Goal: Find specific page/section: Find specific page/section

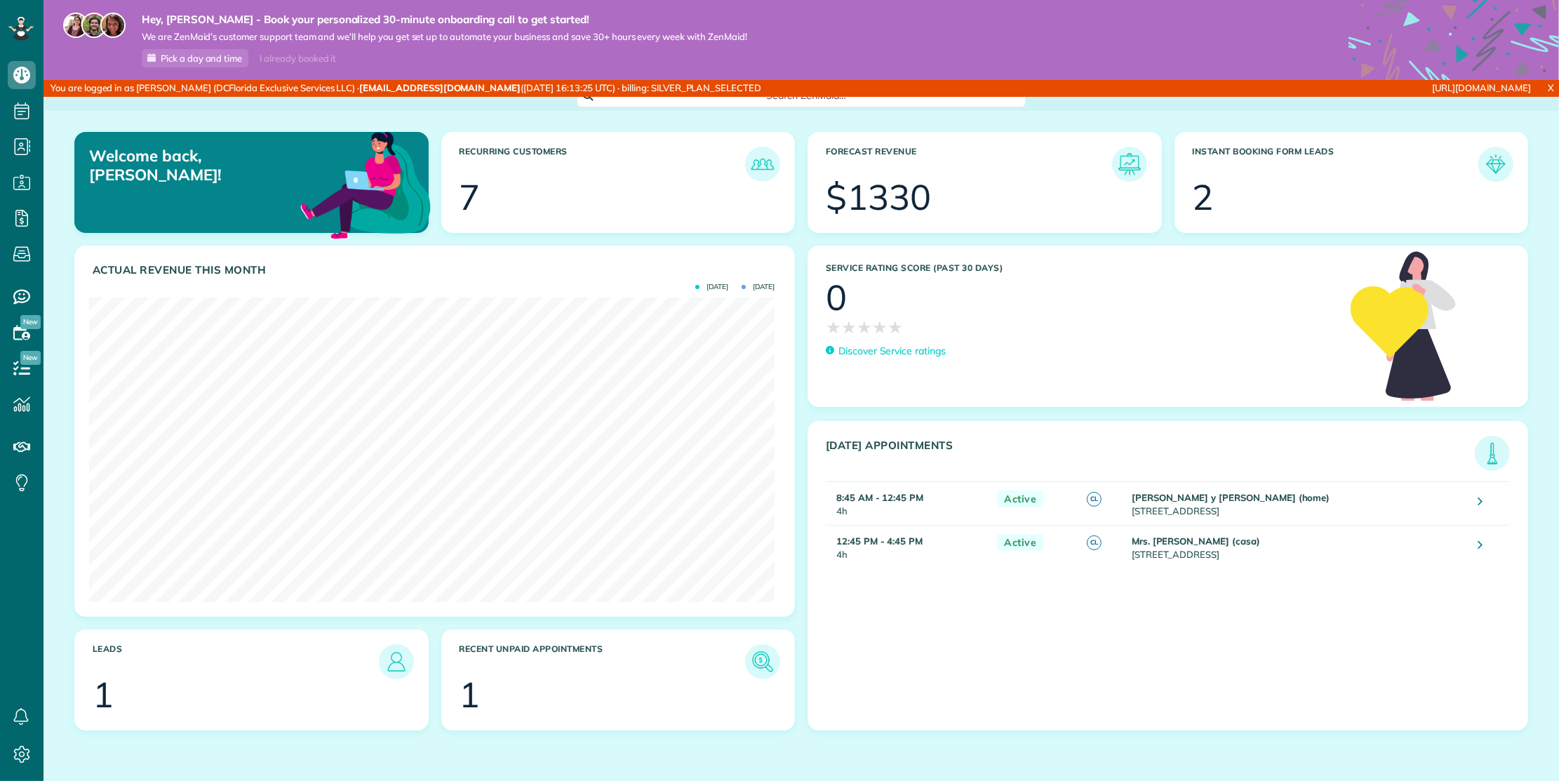
scroll to position [304, 685]
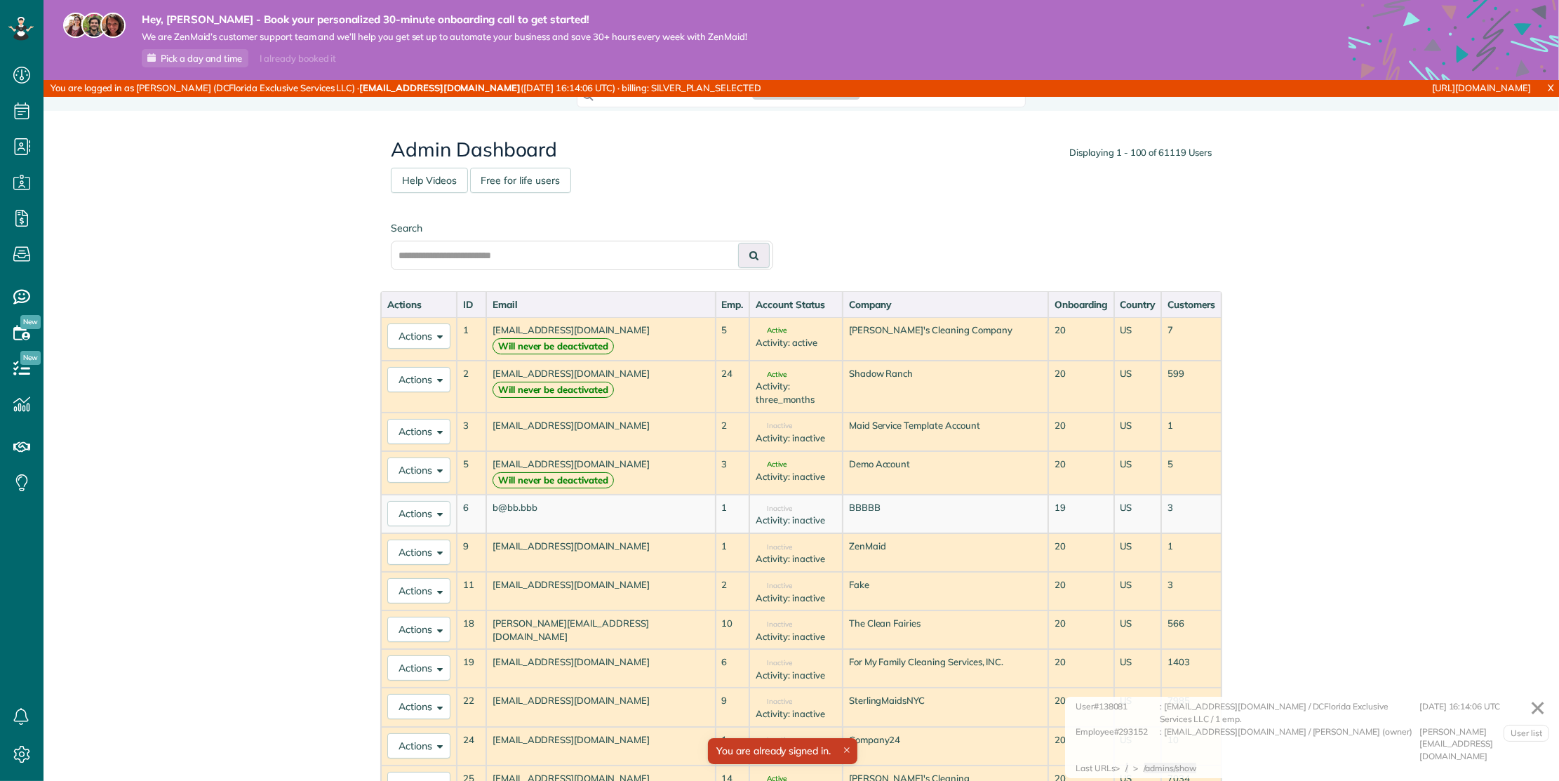
scroll to position [6, 6]
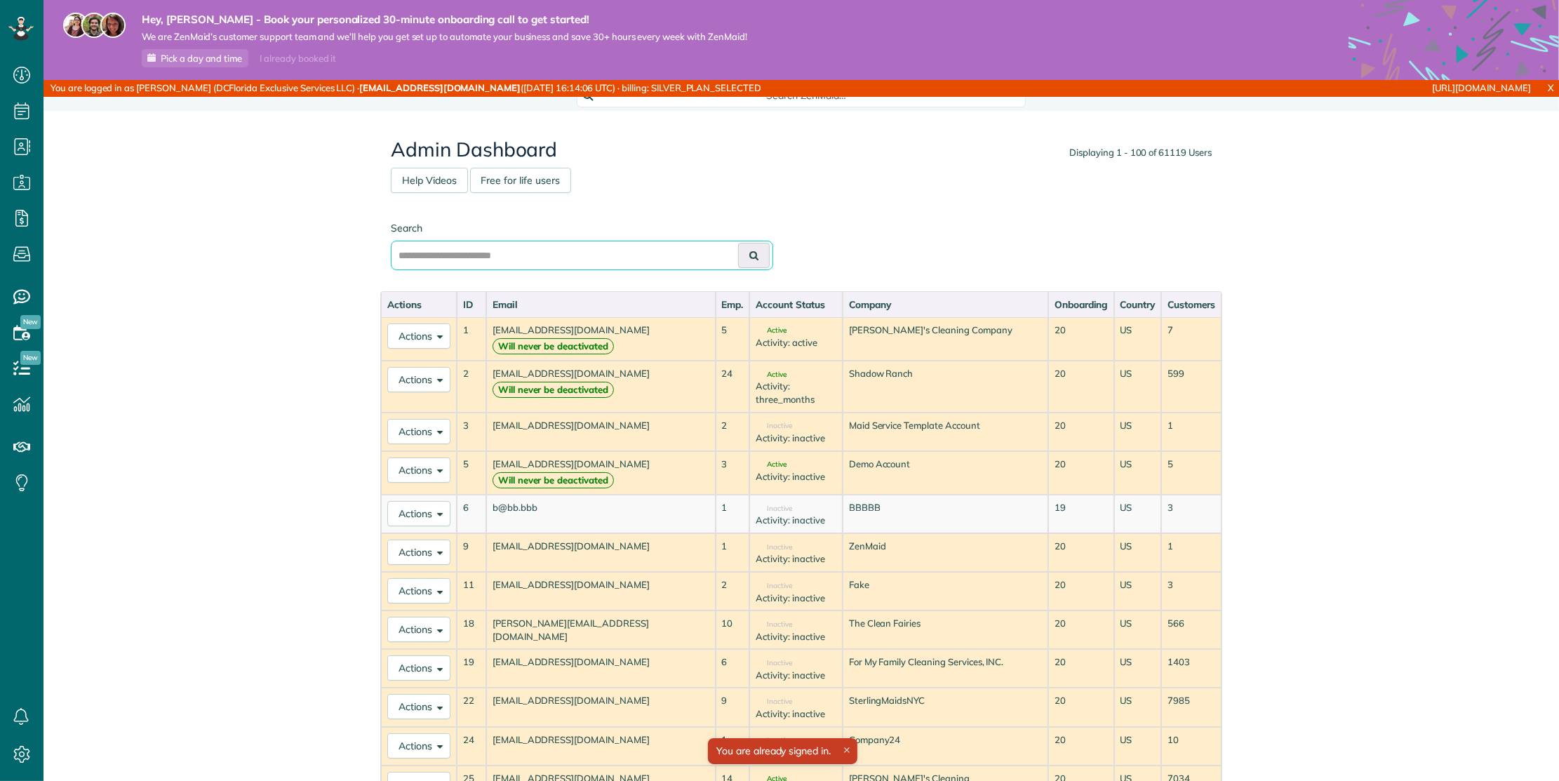
click at [648, 252] on input "text" at bounding box center [582, 255] width 382 height 29
paste input "**********"
type input "**********"
click at [742, 252] on button at bounding box center [754, 255] width 32 height 25
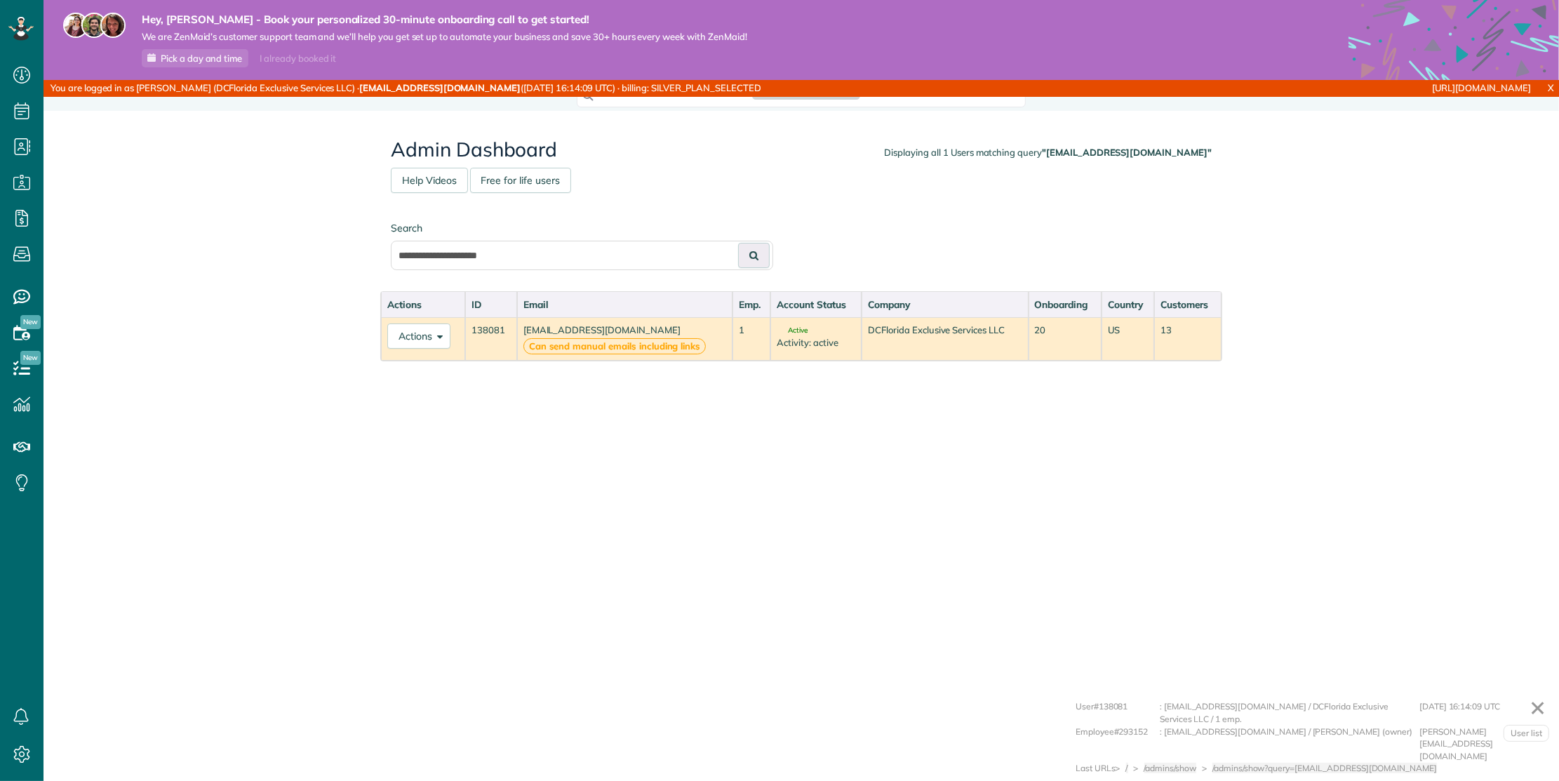
scroll to position [6, 6]
click at [438, 339] on button "Actions" at bounding box center [418, 335] width 63 height 25
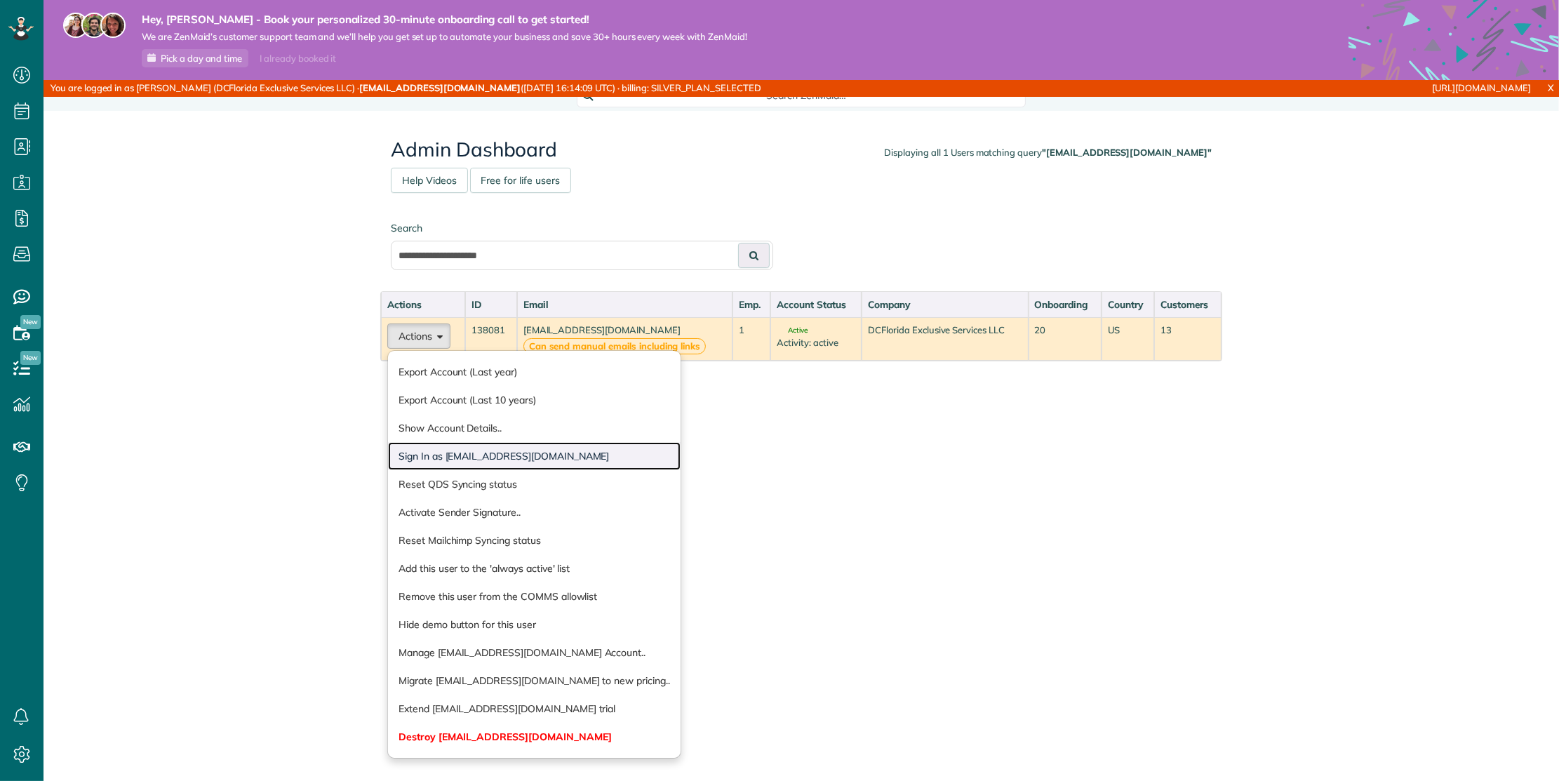
click at [443, 453] on link "Sign In as [EMAIL_ADDRESS][DOMAIN_NAME]" at bounding box center [534, 456] width 292 height 28
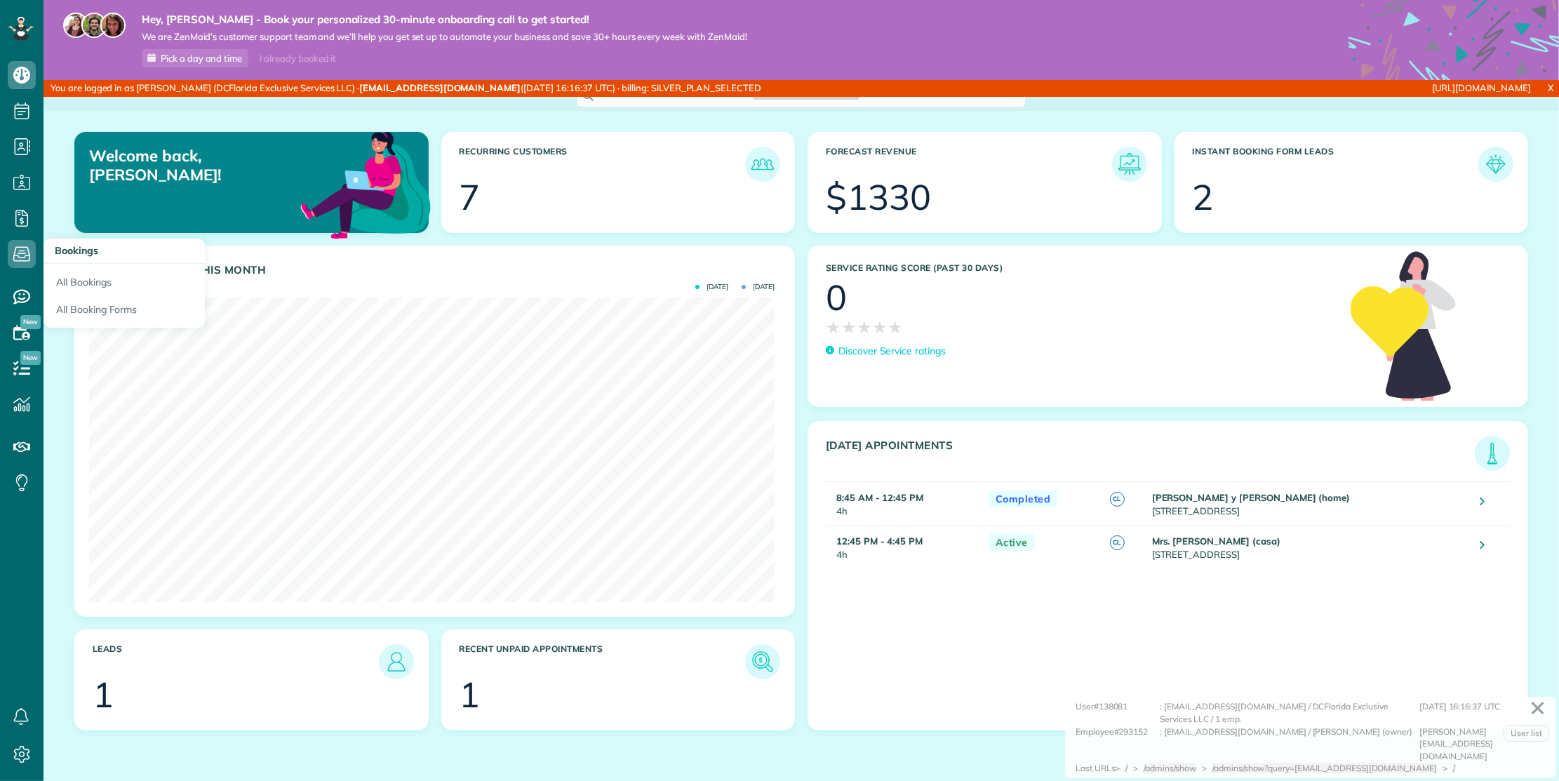
scroll to position [304, 685]
click at [82, 299] on link "All Booking Forms" at bounding box center [123, 312] width 161 height 32
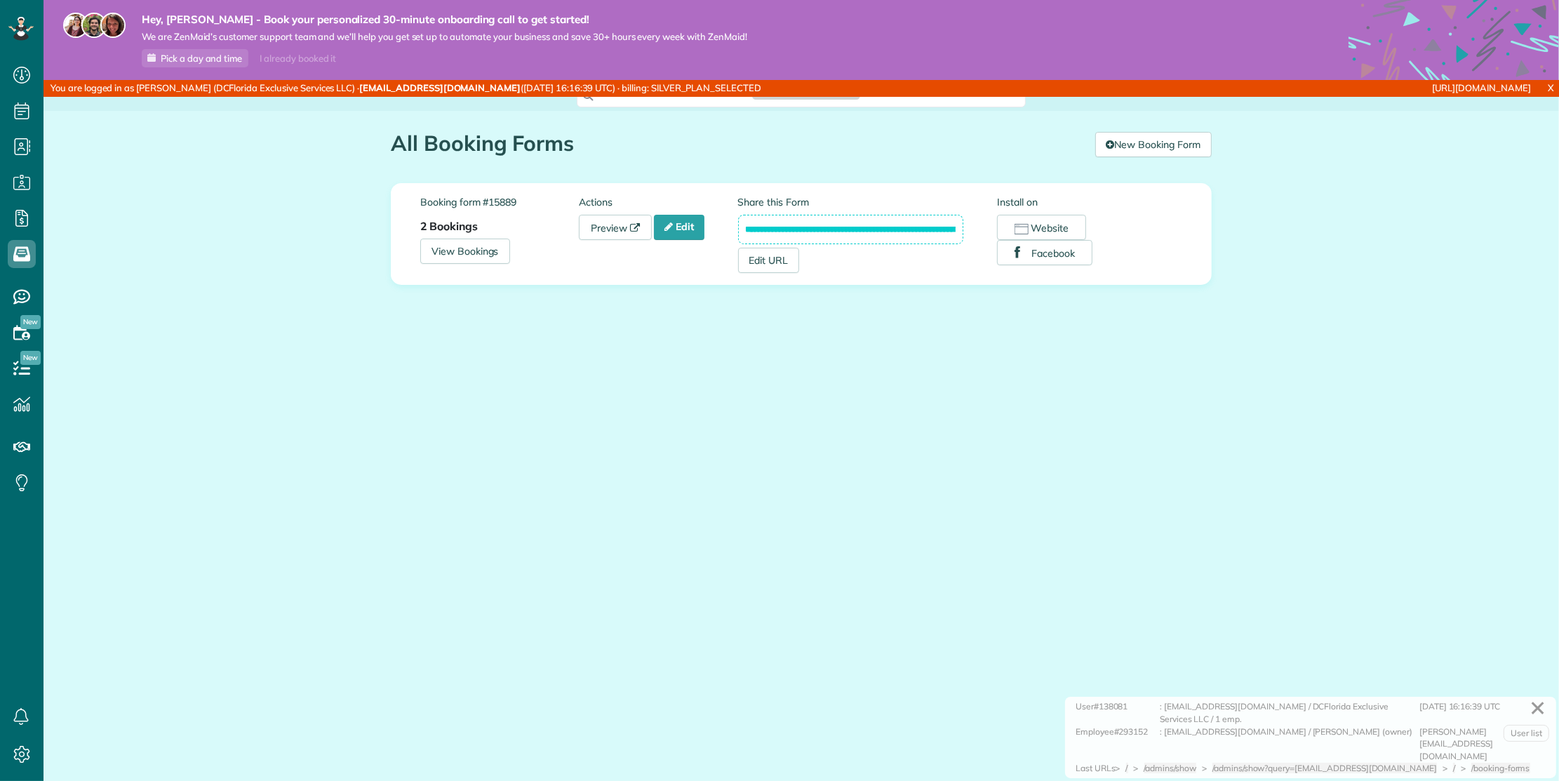
scroll to position [6, 6]
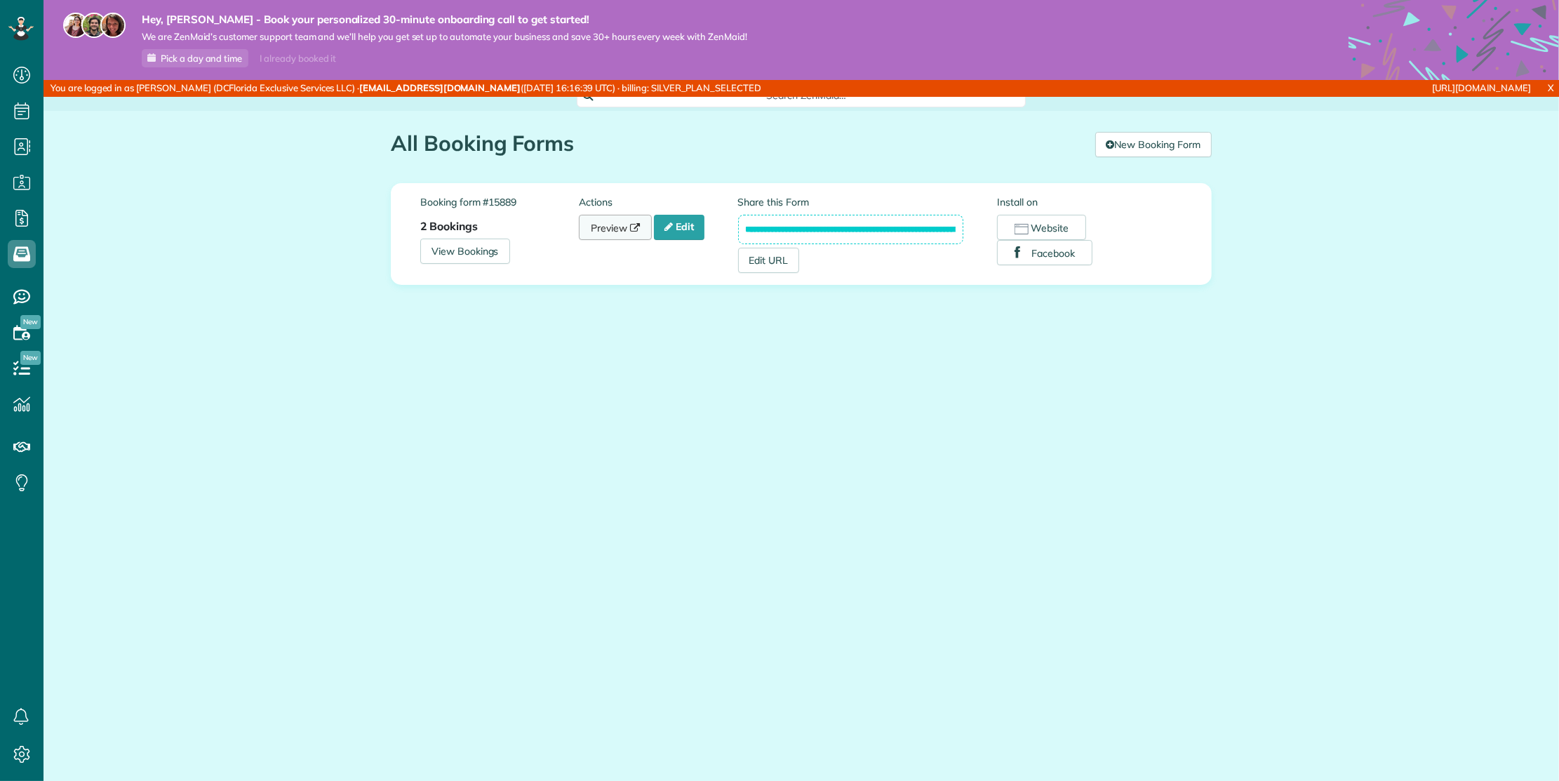
click at [596, 234] on link "Preview" at bounding box center [615, 227] width 73 height 25
